Goal: Obtain resource: Download file/media

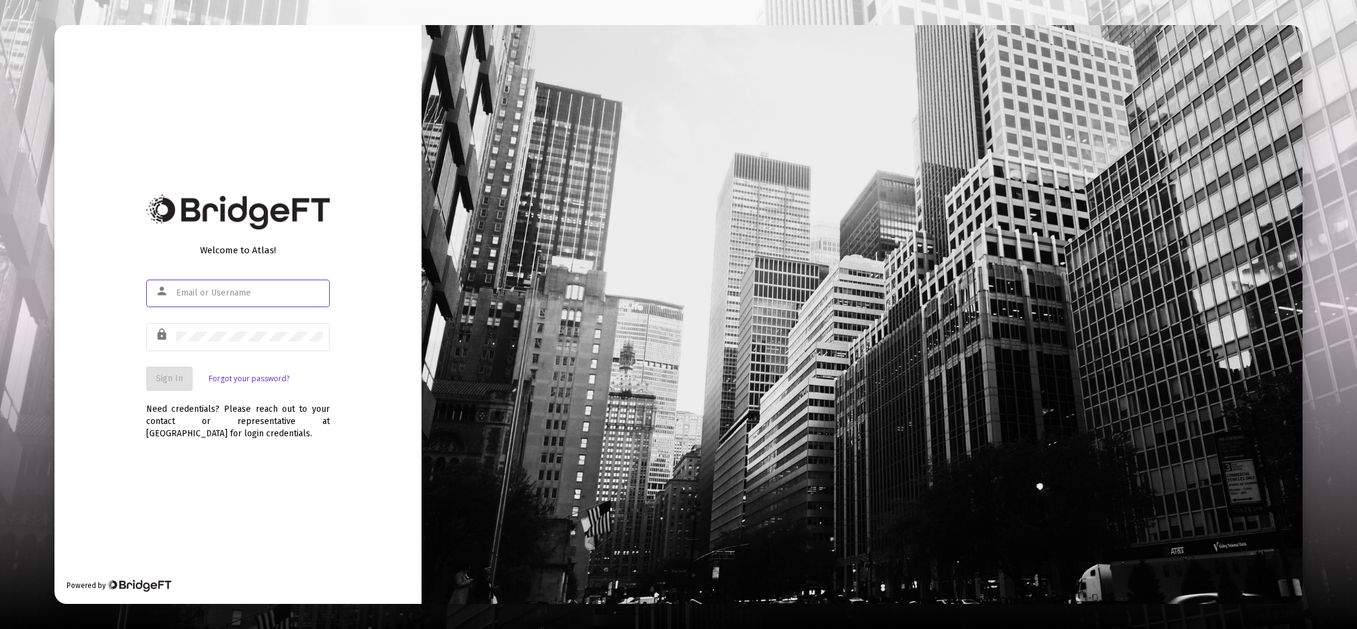
click at [242, 299] on div at bounding box center [249, 293] width 147 height 30
click at [243, 297] on input "text" at bounding box center [249, 293] width 147 height 10
type input "[EMAIL_ADDRESS][DOMAIN_NAME]"
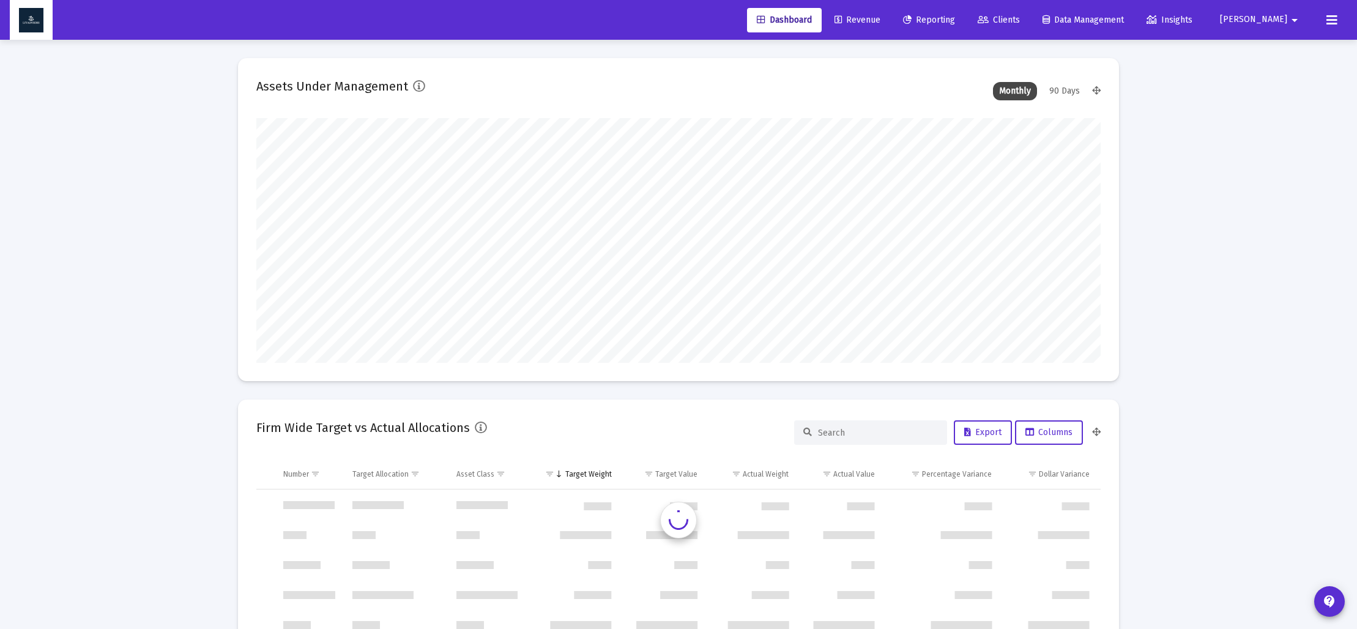
type input "[DATE]"
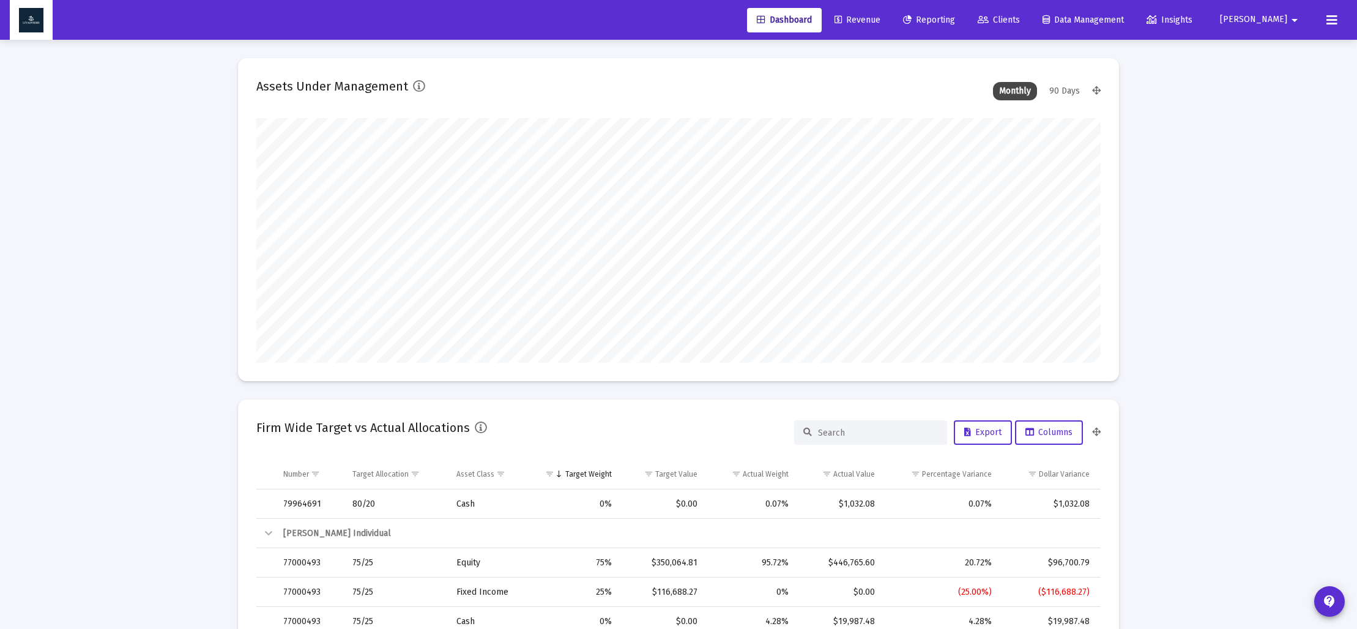
click at [880, 20] on span "Revenue" at bounding box center [857, 20] width 46 height 10
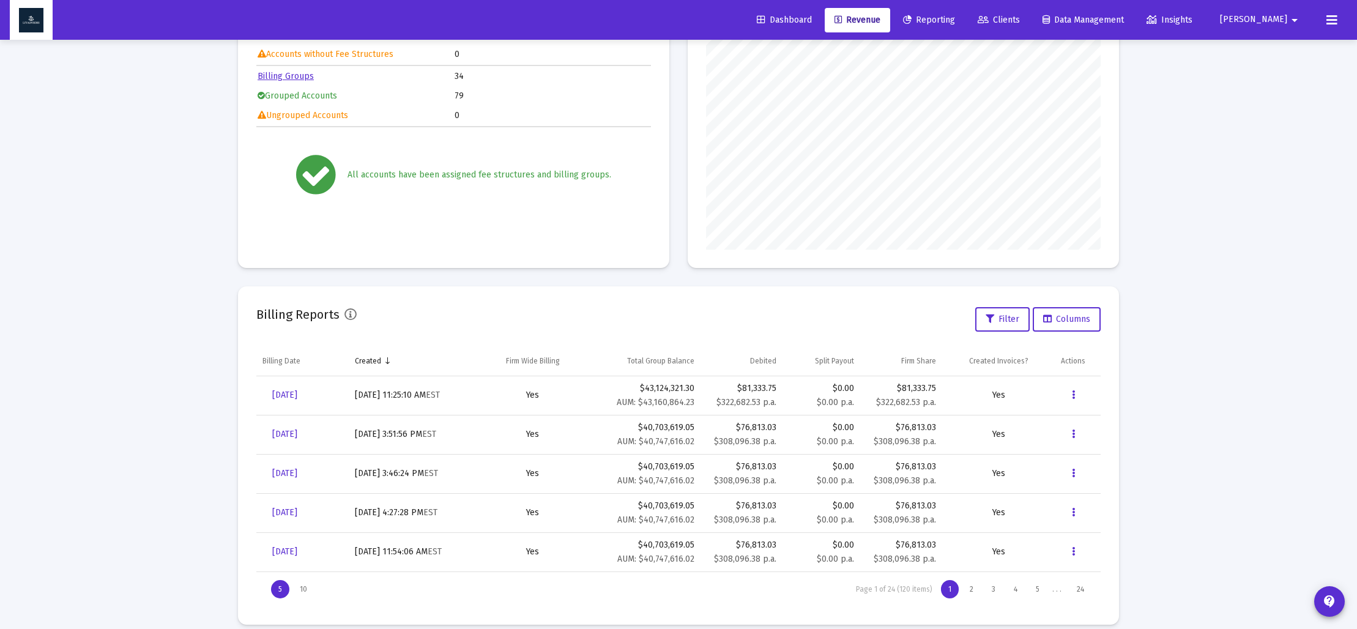
scroll to position [184, 0]
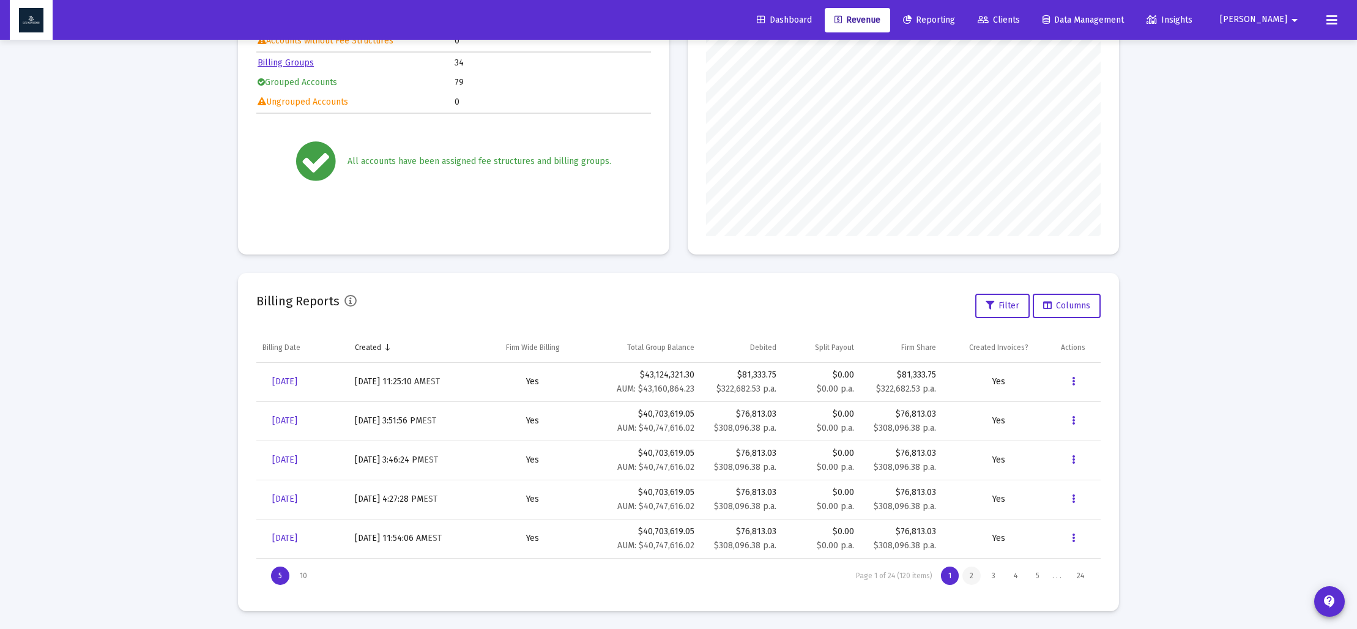
click at [974, 577] on div "2" at bounding box center [971, 575] width 18 height 18
click at [950, 577] on div "1" at bounding box center [950, 575] width 18 height 18
click at [1075, 544] on button "Data grid" at bounding box center [1073, 538] width 24 height 24
click at [1097, 474] on button "Details" at bounding box center [1113, 476] width 105 height 29
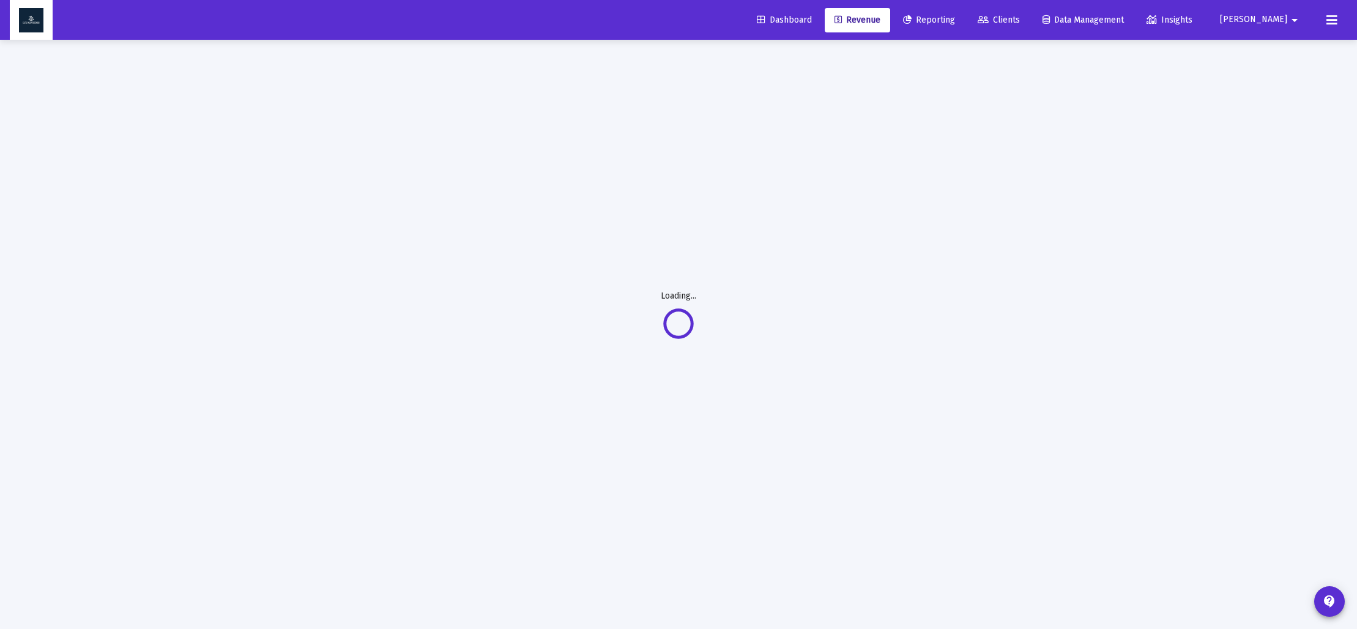
scroll to position [40, 0]
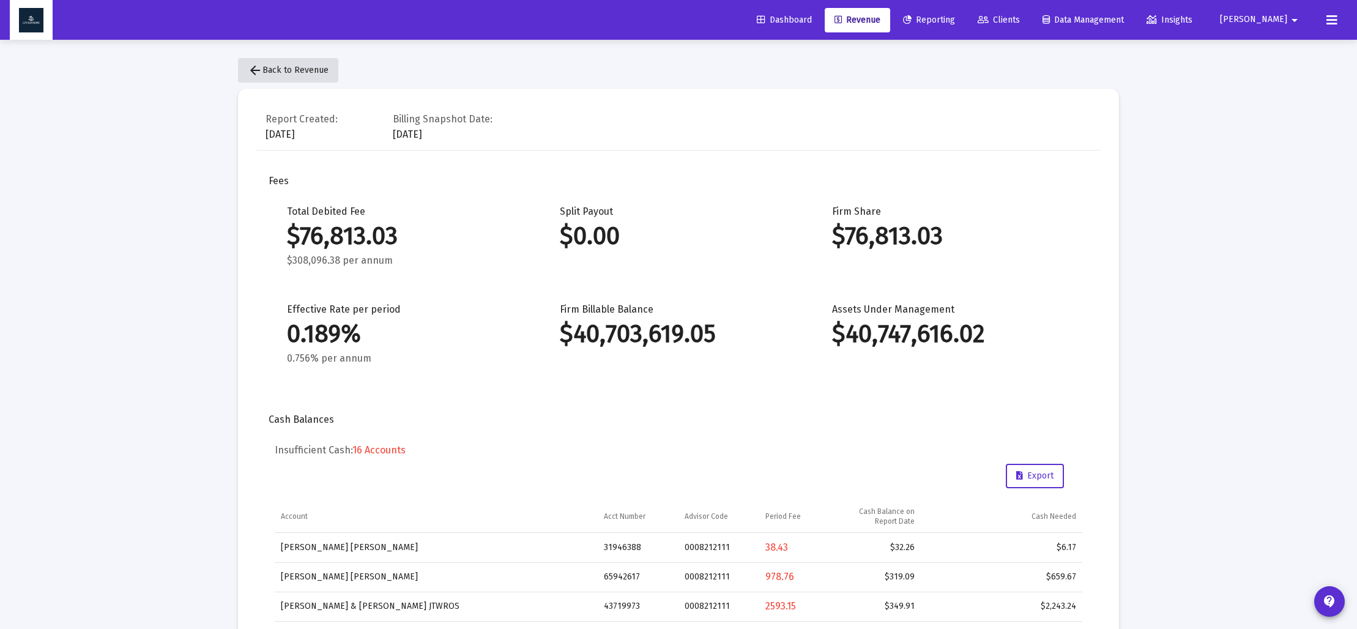
click at [273, 68] on span "arrow_back Back to Revenue" at bounding box center [288, 70] width 81 height 10
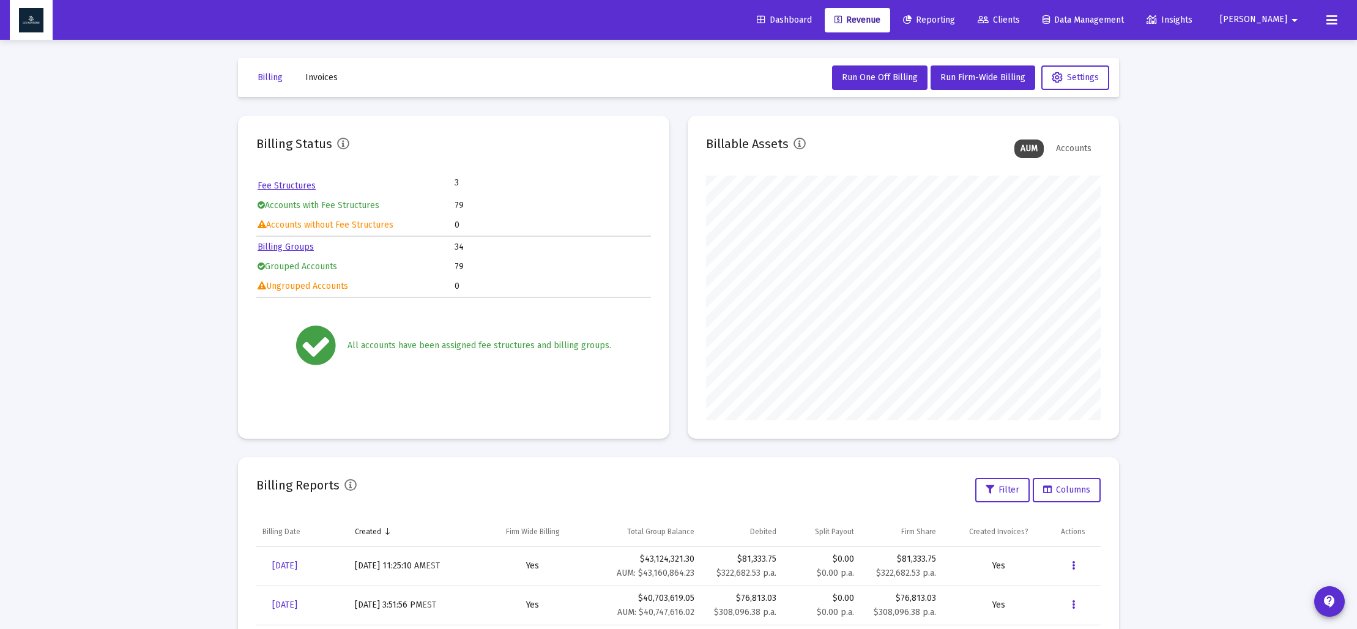
scroll to position [184, 0]
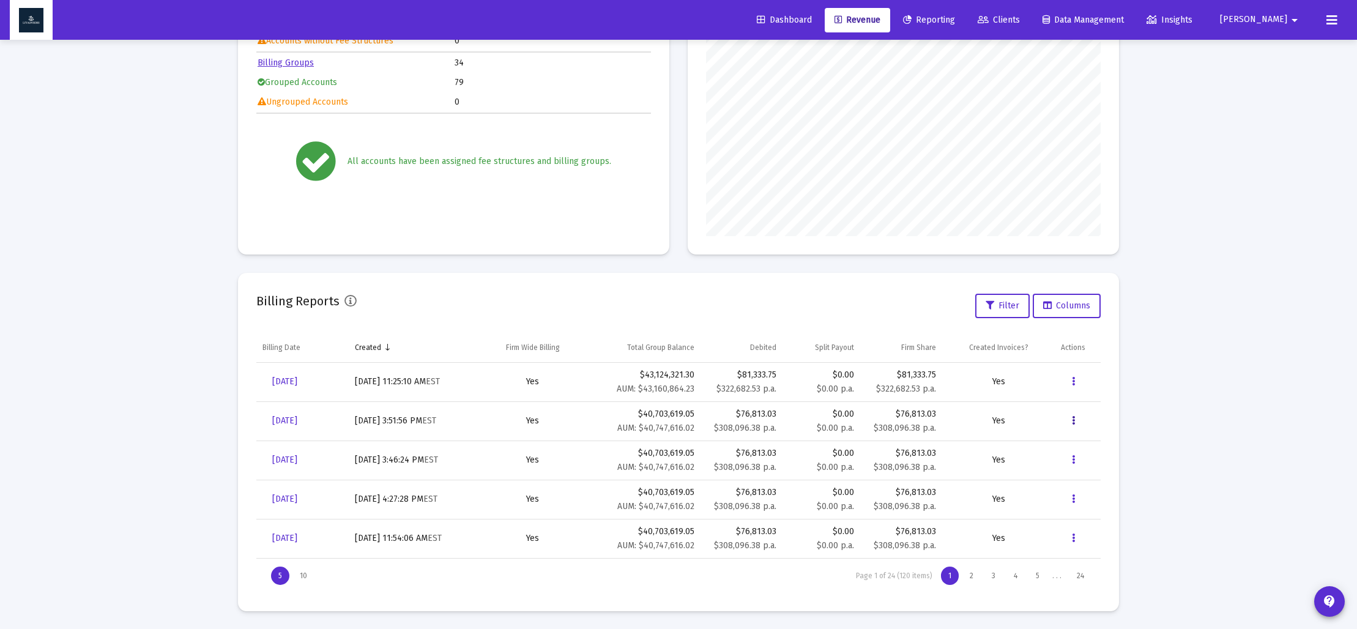
click at [1072, 421] on icon "Data grid" at bounding box center [1073, 421] width 3 height 15
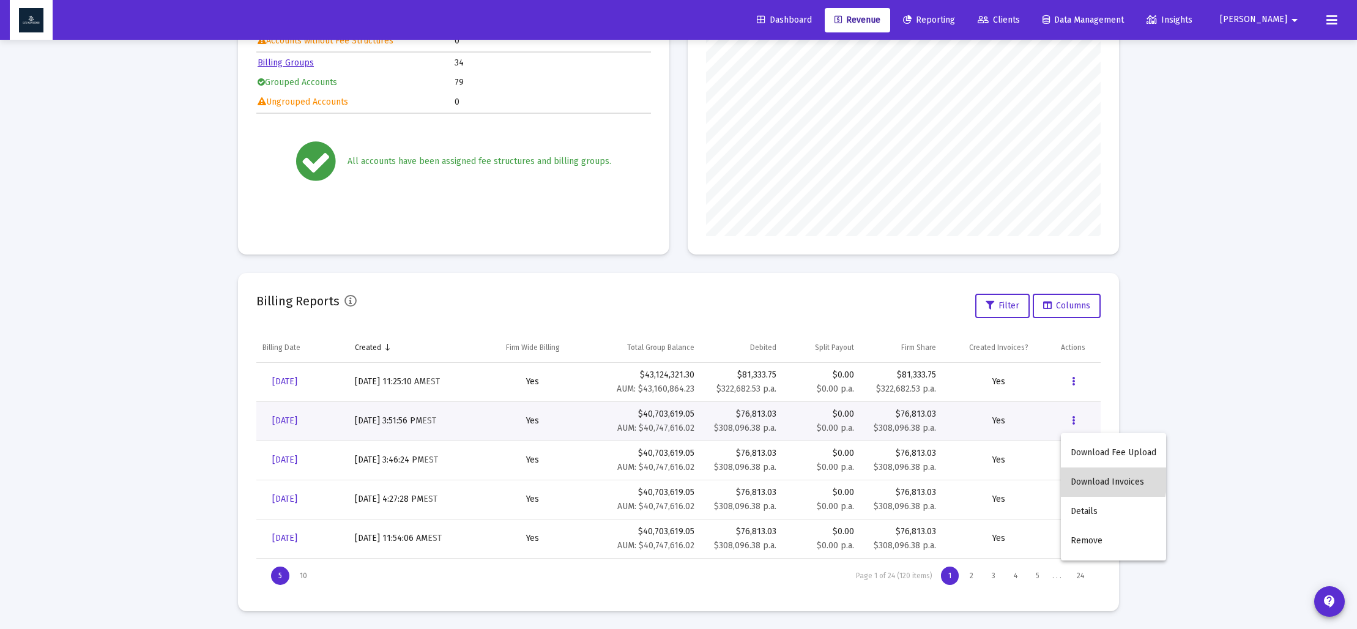
click at [1104, 480] on button "Download Invoices" at bounding box center [1113, 481] width 105 height 29
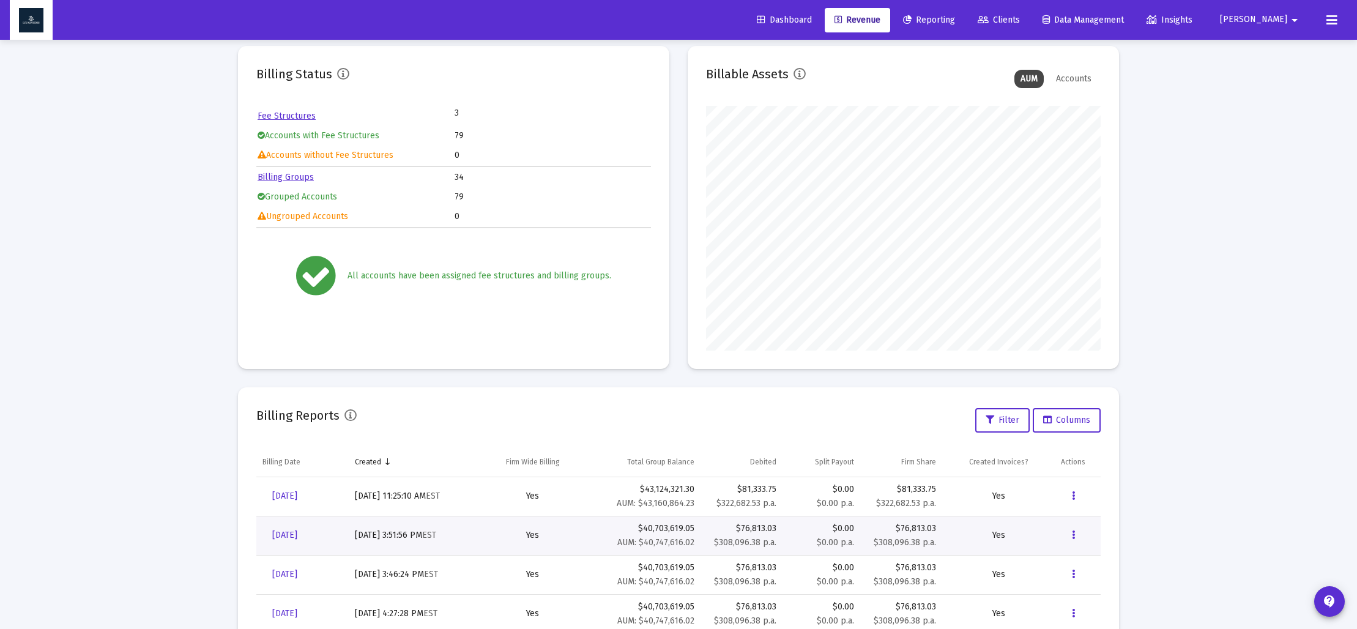
scroll to position [0, 0]
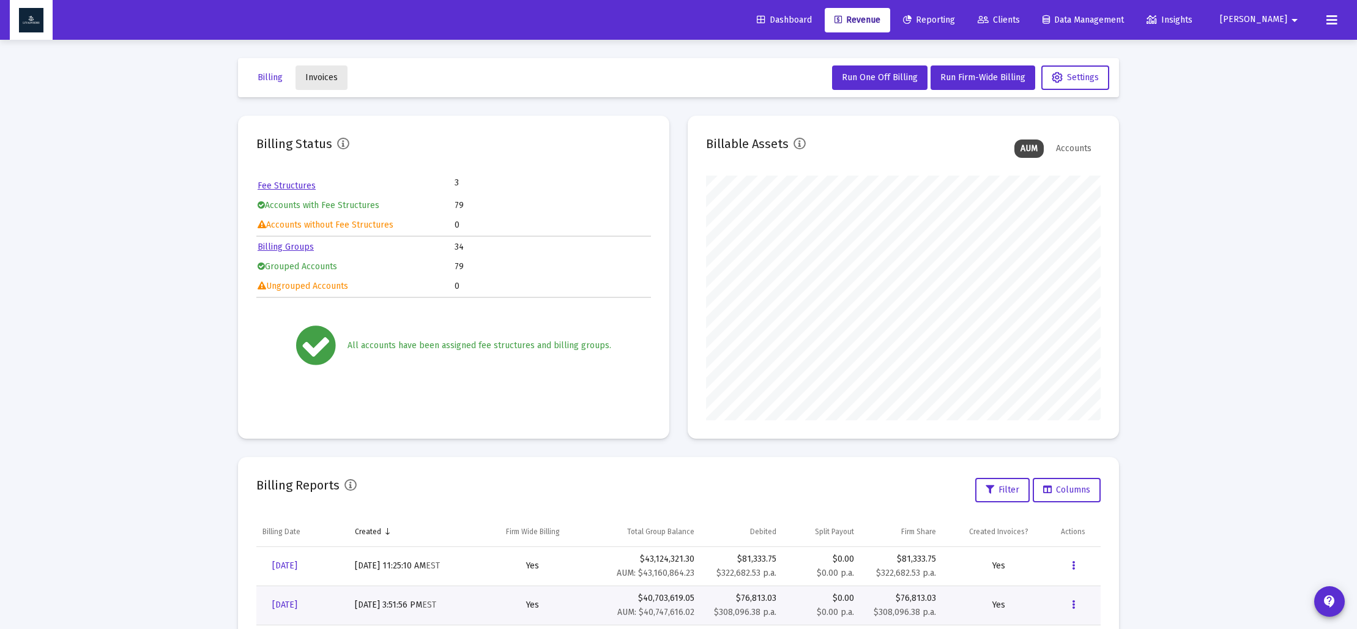
click at [322, 81] on span "Invoices" at bounding box center [321, 77] width 32 height 10
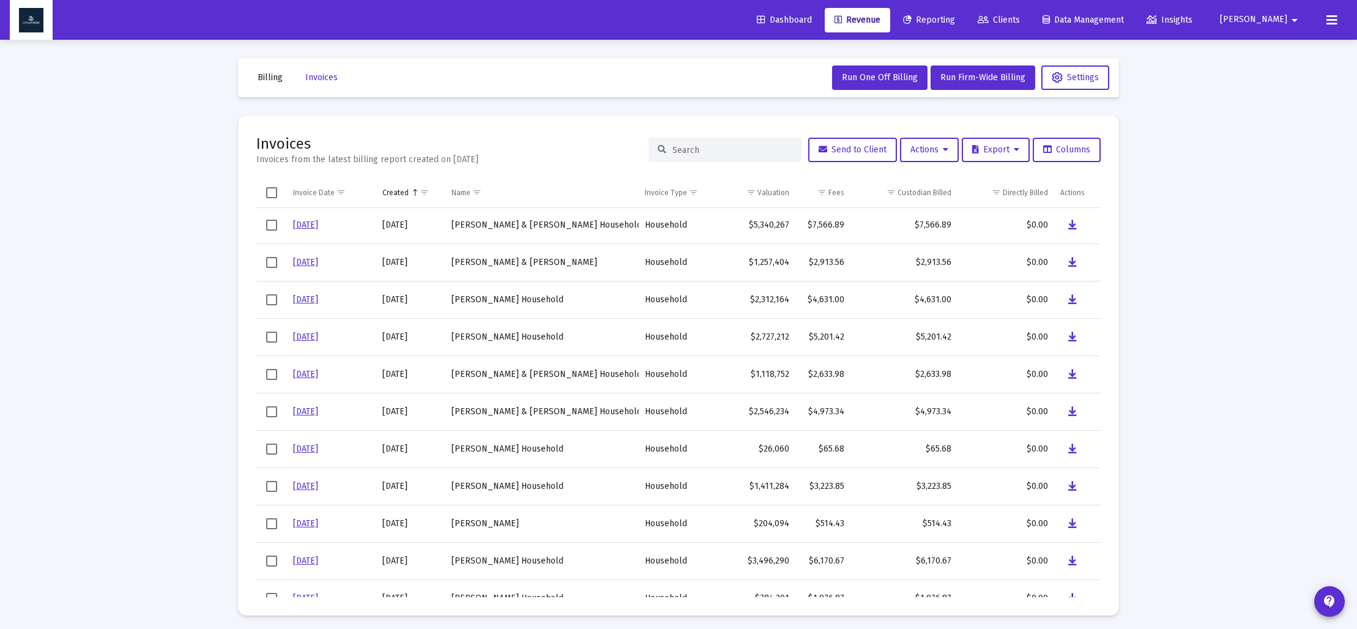
scroll to position [34, 0]
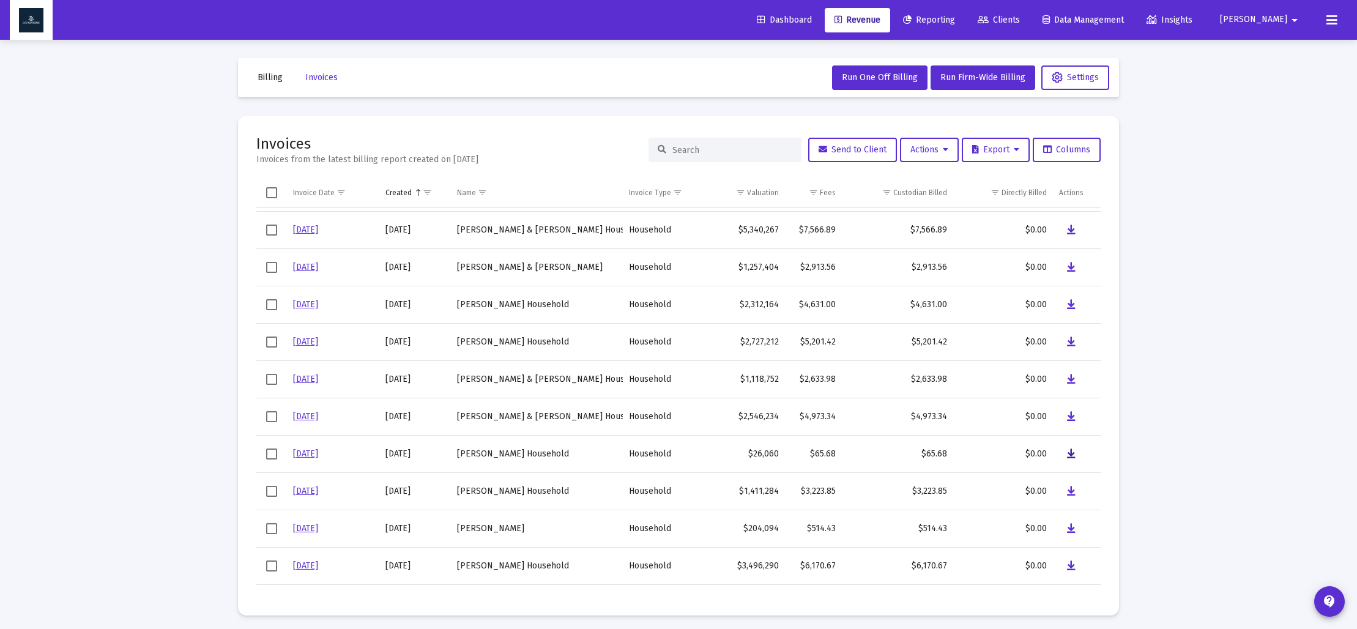
click at [1070, 453] on icon "Data grid" at bounding box center [1071, 454] width 9 height 15
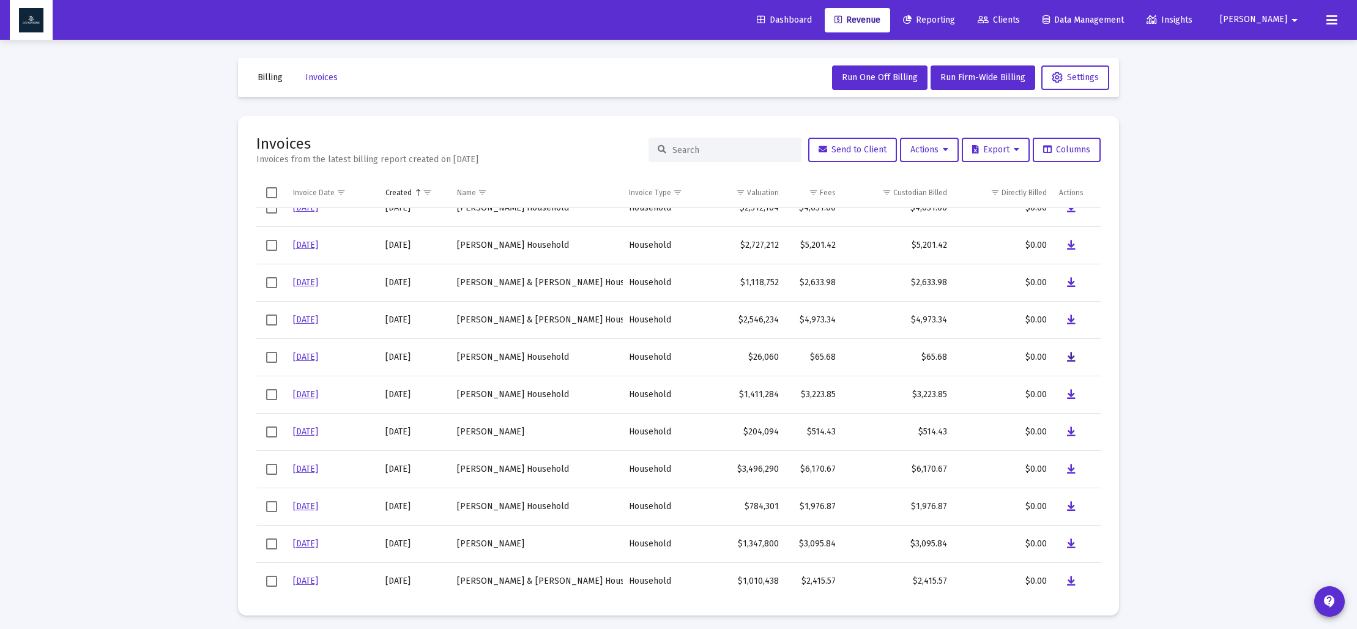
scroll to position [134, 0]
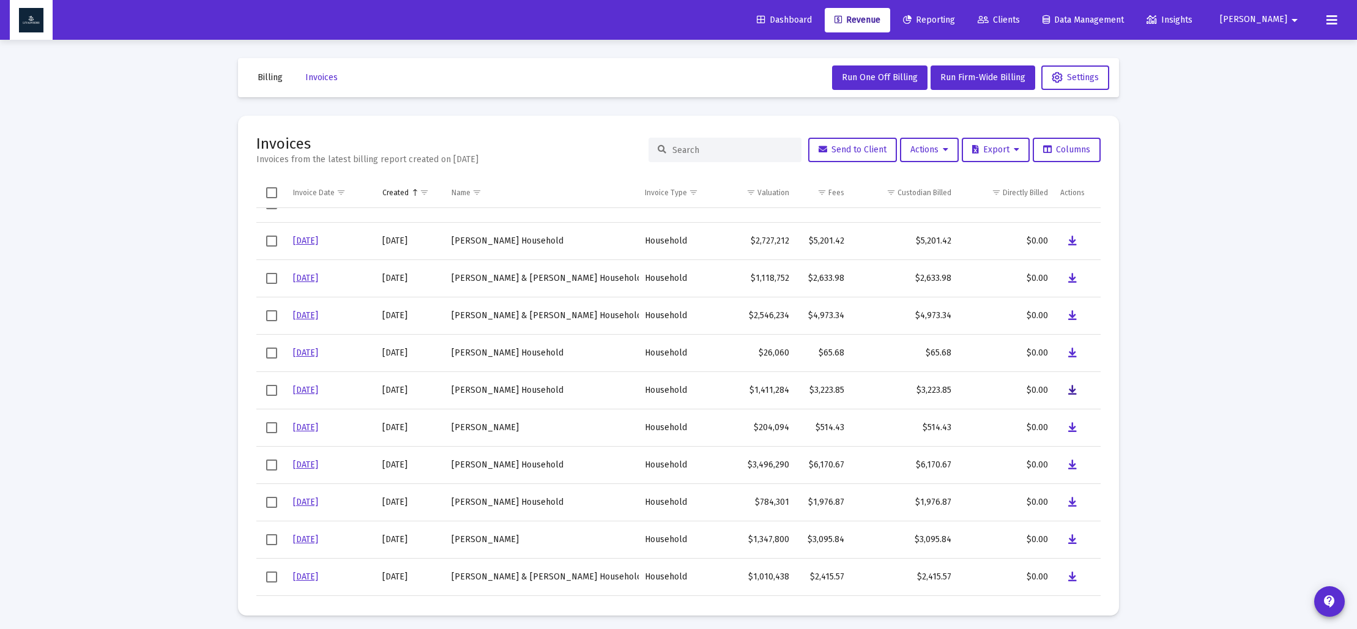
click at [1069, 388] on icon "Data grid" at bounding box center [1072, 390] width 9 height 15
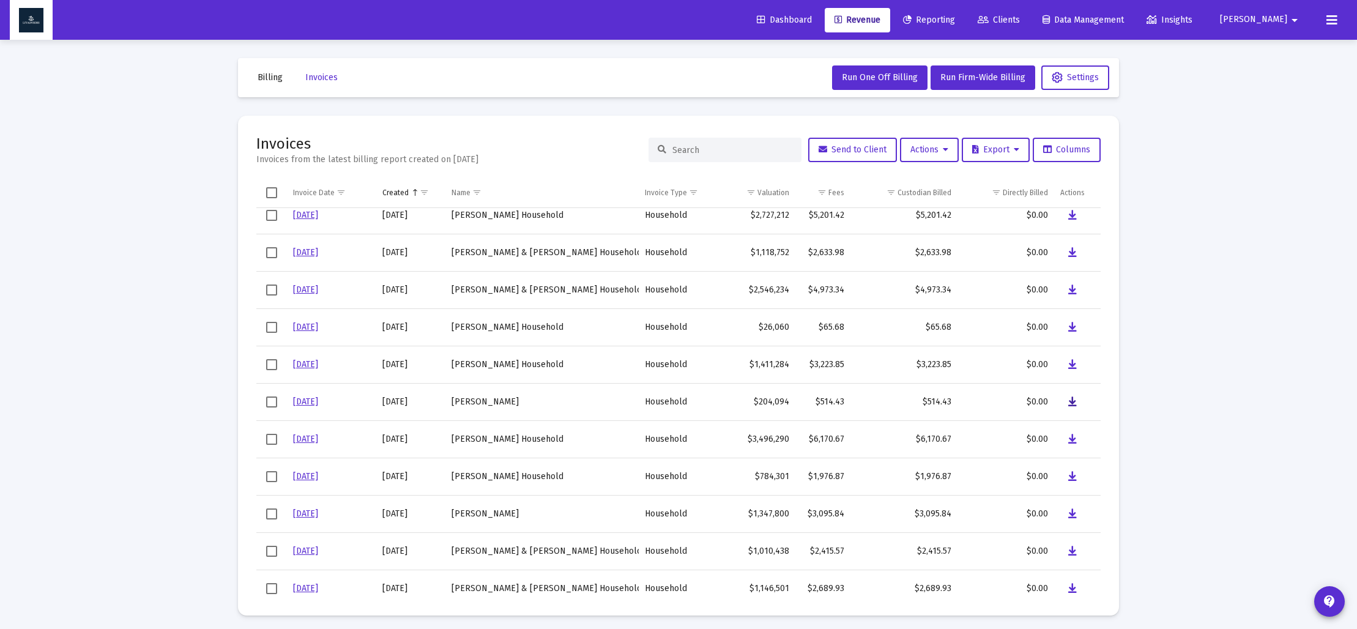
click at [1073, 404] on icon "Data grid" at bounding box center [1072, 402] width 9 height 15
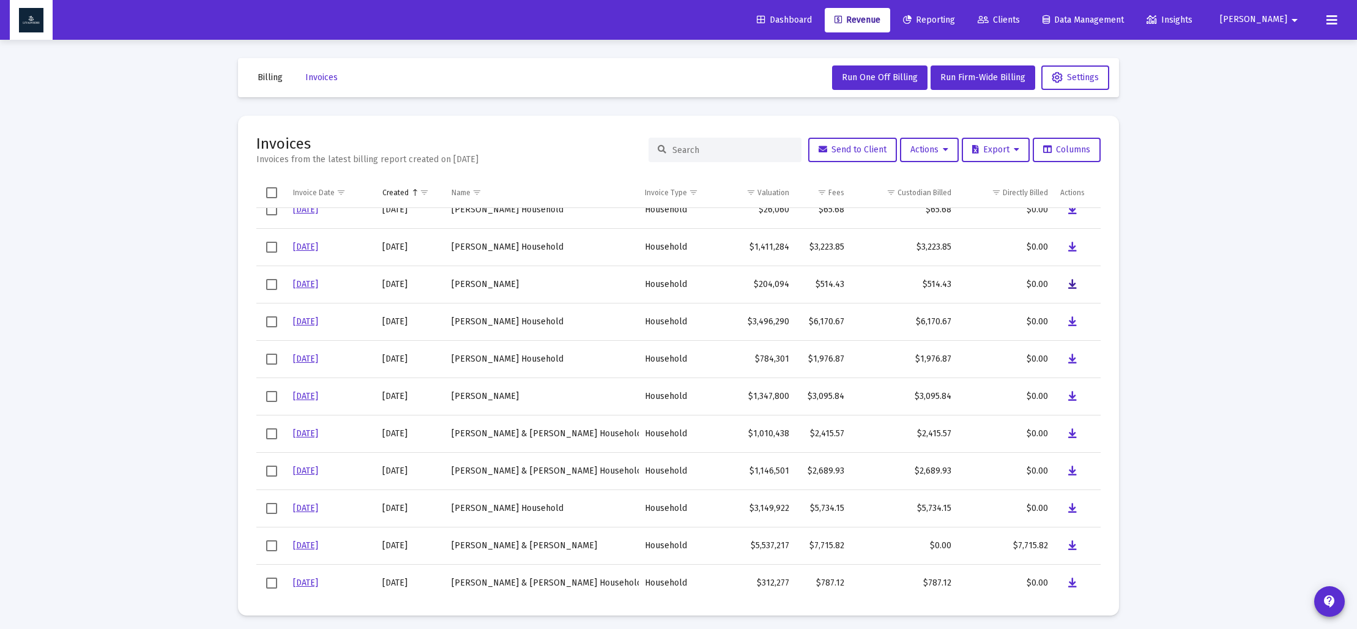
scroll to position [279, 0]
click at [1074, 319] on icon "Data grid" at bounding box center [1072, 320] width 9 height 15
click at [1074, 363] on icon "Data grid" at bounding box center [1072, 357] width 9 height 15
click at [1071, 396] on icon "Data grid" at bounding box center [1072, 394] width 9 height 15
click at [1074, 434] on icon "Data grid" at bounding box center [1072, 432] width 9 height 15
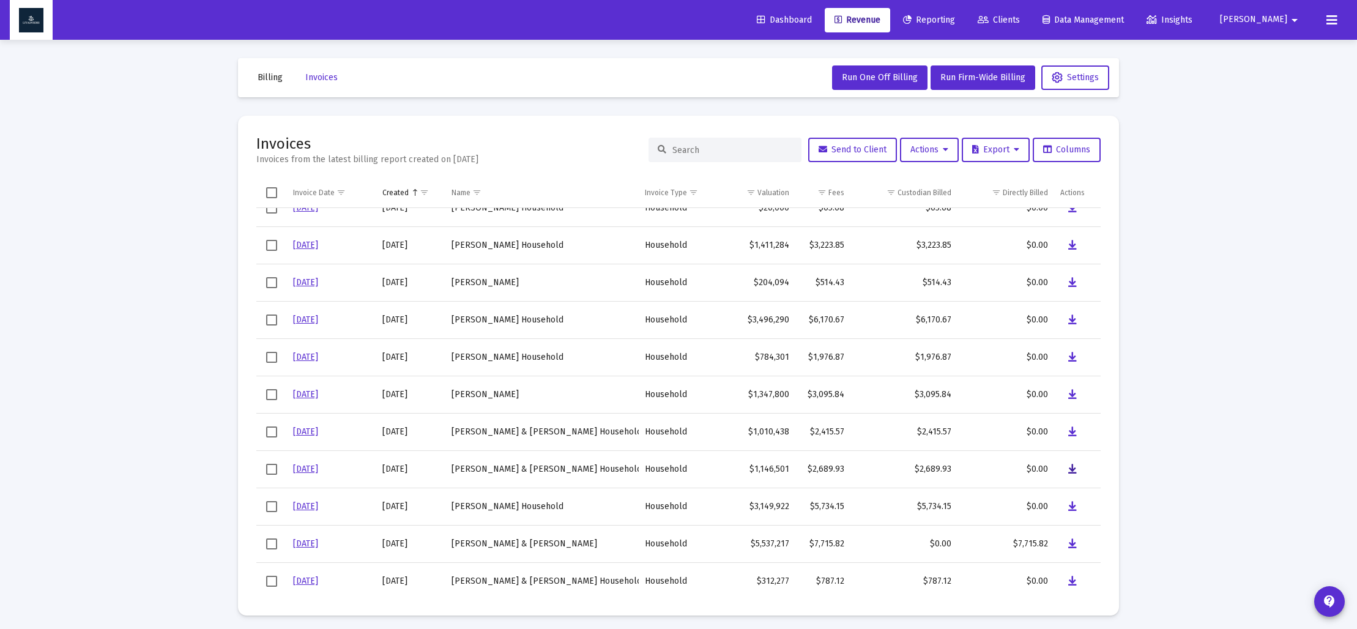
click at [1071, 467] on icon "Data grid" at bounding box center [1072, 469] width 9 height 15
click at [1072, 507] on icon "Data grid" at bounding box center [1072, 506] width 9 height 15
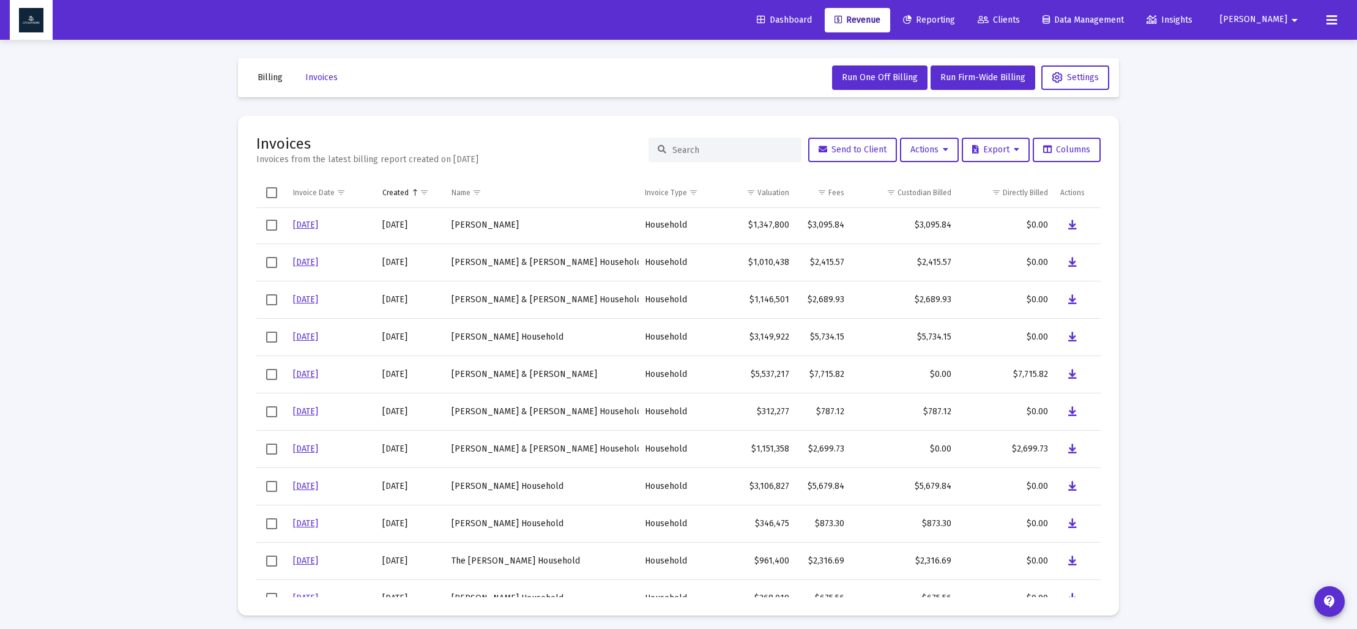
scroll to position [467, 0]
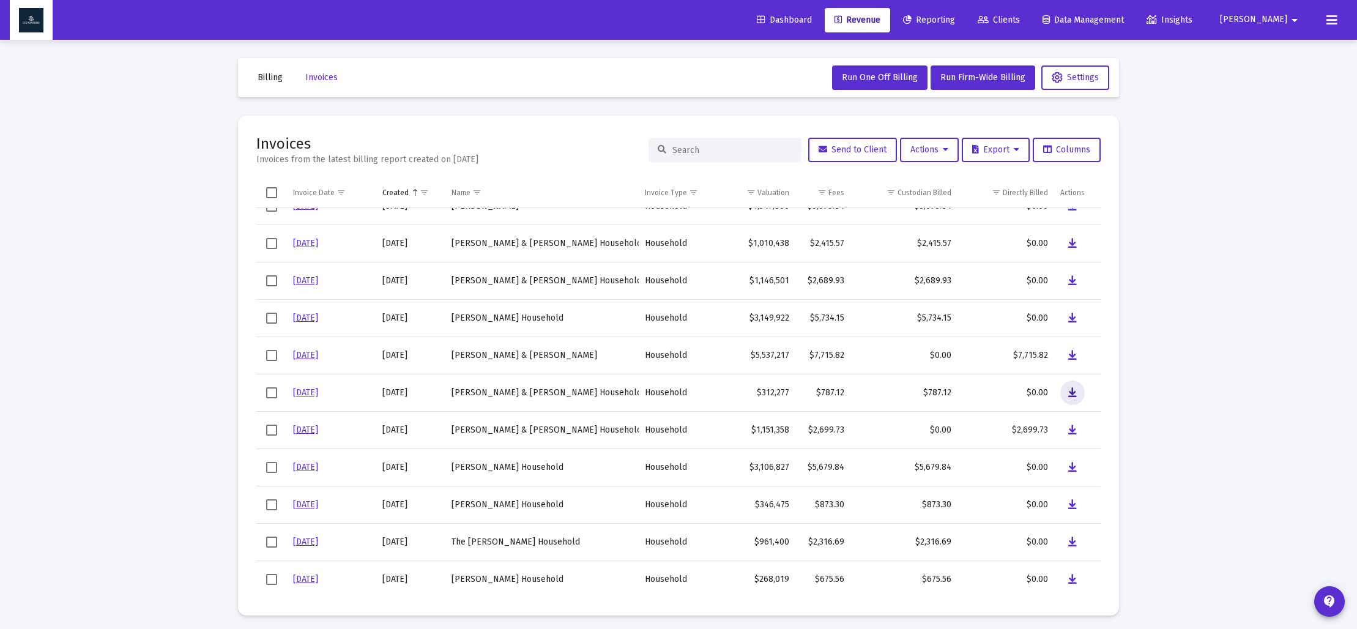
click at [1071, 391] on icon "Data grid" at bounding box center [1072, 392] width 9 height 15
click at [1074, 426] on icon "Data grid" at bounding box center [1072, 430] width 9 height 15
click at [1067, 469] on button "Data grid" at bounding box center [1072, 467] width 24 height 24
click at [1072, 500] on icon "Data grid" at bounding box center [1072, 504] width 9 height 15
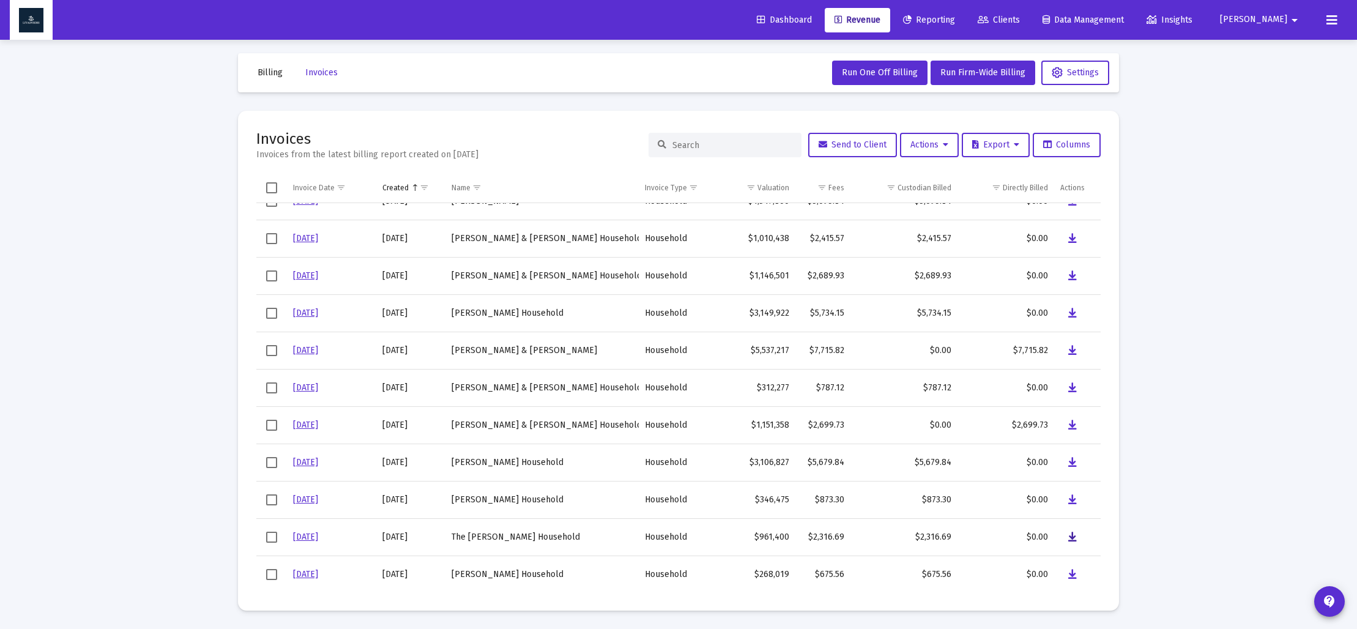
click at [1069, 534] on icon "Data grid" at bounding box center [1072, 537] width 9 height 15
click at [1071, 572] on icon "Data grid" at bounding box center [1072, 574] width 9 height 15
